Goal: Check status: Check status

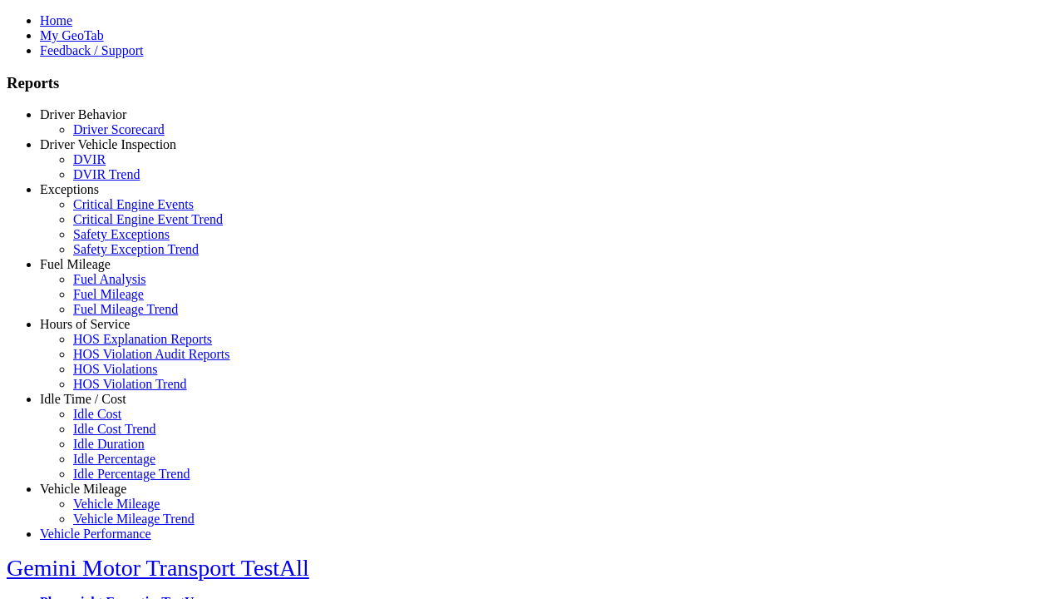
click at [96, 121] on link "Driver Behavior" at bounding box center [83, 114] width 86 height 14
click at [108, 136] on link "Driver Scorecard" at bounding box center [118, 128] width 91 height 14
